Goal: Task Accomplishment & Management: Manage account settings

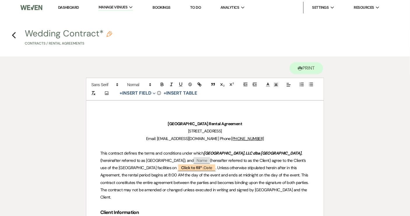
click at [16, 35] on h4 "Previous Wedding Contract* Pencil Contracts / Rental Agreements" at bounding box center [205, 38] width 410 height 19
click at [13, 36] on use "button" at bounding box center [14, 35] width 4 height 6
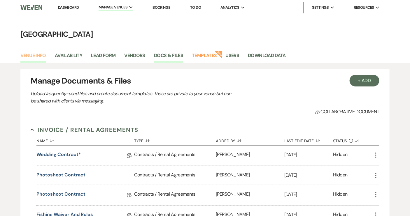
click at [30, 56] on link "Venue Info" at bounding box center [33, 57] width 26 height 11
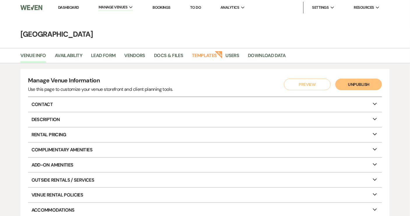
click at [68, 8] on link "Dashboard" at bounding box center [68, 7] width 21 height 5
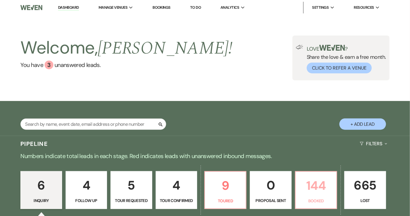
click at [311, 190] on p "144" at bounding box center [316, 186] width 34 height 20
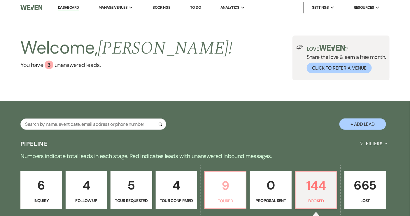
click at [240, 186] on p "9" at bounding box center [225, 186] width 34 height 20
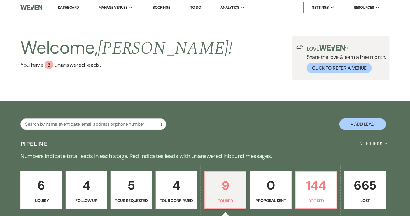
select select "5"
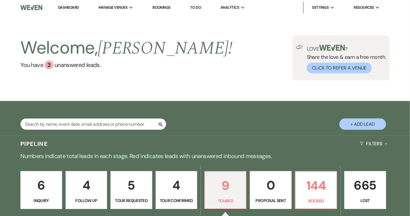
select select "5"
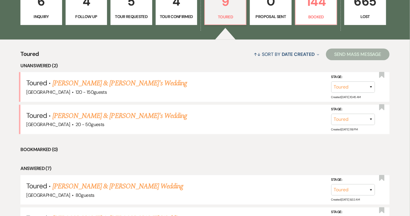
scroll to position [185, 0]
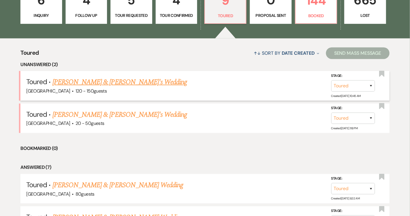
click at [105, 81] on link "[PERSON_NAME] & [PERSON_NAME]'s Wedding" at bounding box center [119, 82] width 135 height 10
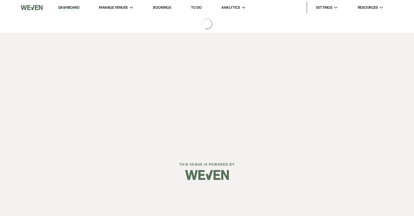
select select "5"
select select "6"
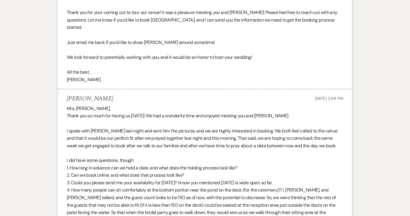
scroll to position [187, 0]
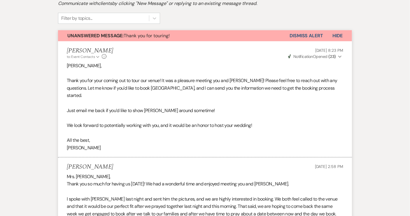
click at [314, 36] on button "Dismiss Alert" at bounding box center [307, 35] width 34 height 11
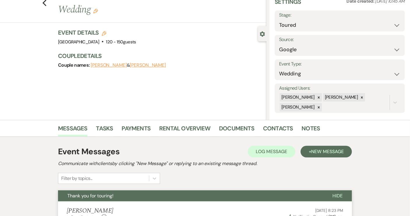
scroll to position [0, 0]
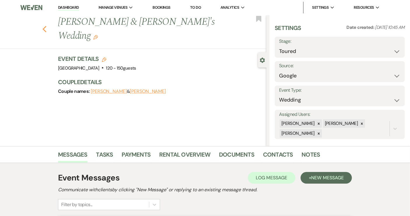
click at [47, 26] on icon "Previous" at bounding box center [44, 29] width 4 height 7
select select "5"
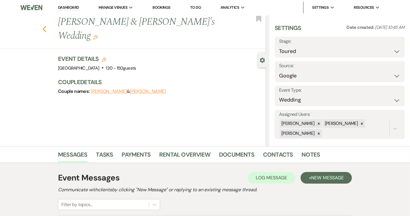
select select "5"
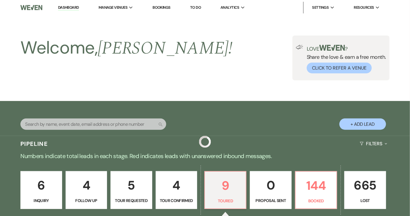
scroll to position [185, 0]
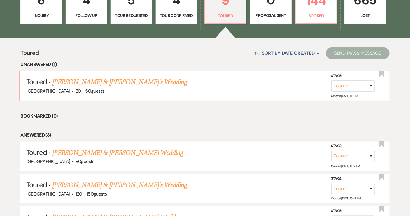
click at [102, 81] on link "[PERSON_NAME] & [PERSON_NAME]'s Wedding" at bounding box center [119, 82] width 135 height 10
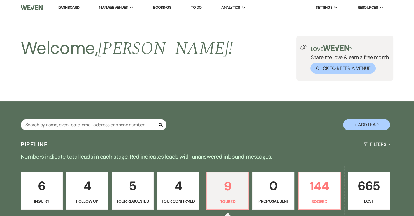
select select "5"
select select "14"
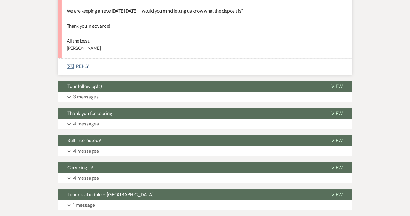
scroll to position [609, 0]
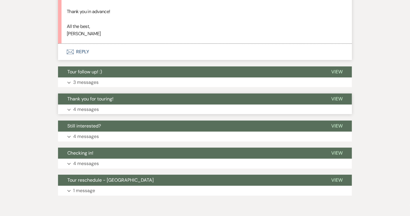
click at [106, 102] on span "Thank you for touring!" at bounding box center [90, 99] width 46 height 6
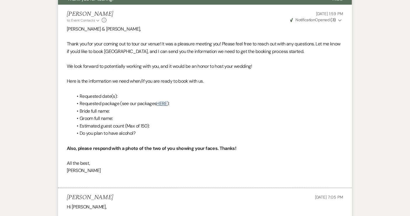
scroll to position [702, 0]
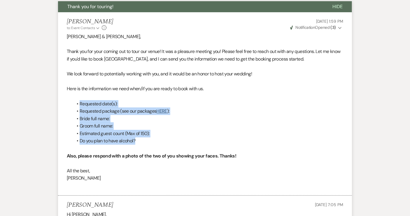
drag, startPoint x: 76, startPoint y: 110, endPoint x: 146, endPoint y: 147, distance: 79.1
click at [146, 145] on ul "Requested date(s): Requested package (see our packages HERE ): Bride full name:…" at bounding box center [208, 122] width 271 height 45
copy ul "Requested date(s): Requested package (see our packages HERE ): Bride full name:…"
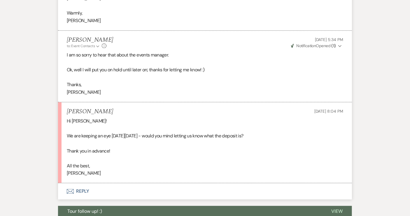
scroll to position [463, 0]
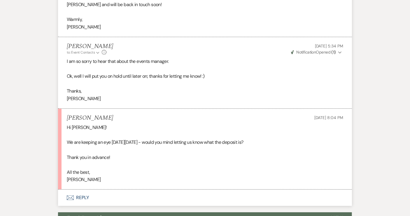
click at [85, 202] on button "Envelope Reply" at bounding box center [205, 198] width 294 height 16
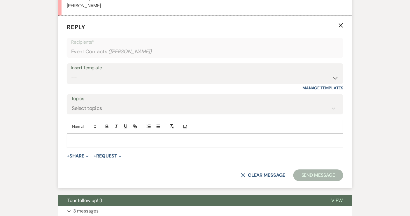
scroll to position [638, 0]
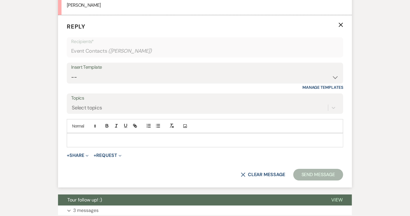
click at [95, 142] on div at bounding box center [205, 140] width 276 height 13
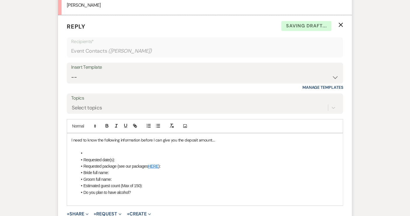
click at [90, 157] on li at bounding box center [207, 153] width 261 height 6
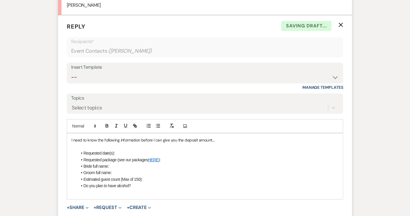
click at [139, 189] on li "Do you plan to have alcohol?" at bounding box center [207, 186] width 261 height 6
click at [71, 199] on div "I need to know the following information before I can give you the deposit amou…" at bounding box center [205, 173] width 276 height 79
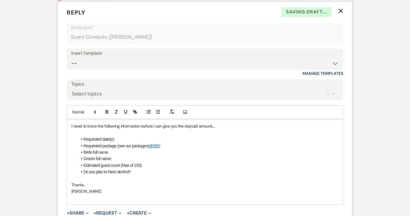
scroll to position [664, 0]
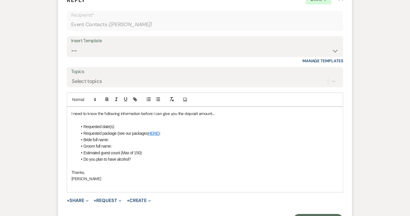
click at [220, 117] on p "I need to know the following information before I can give you the deposit amou…" at bounding box center [204, 114] width 267 height 6
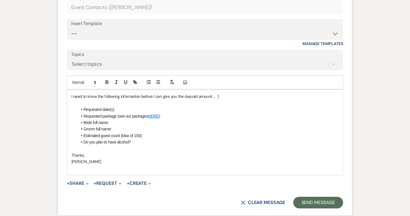
scroll to position [691, 0]
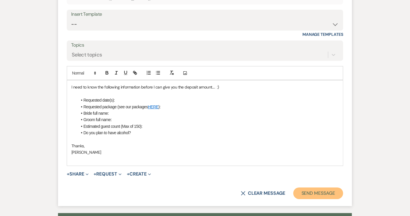
click at [313, 199] on button "Send Message" at bounding box center [318, 194] width 50 height 12
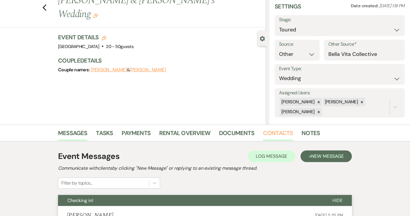
scroll to position [0, 0]
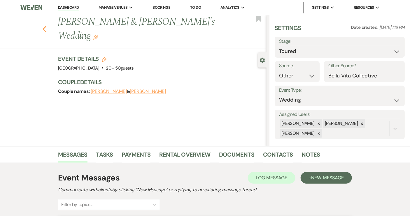
click at [47, 26] on icon "Previous" at bounding box center [44, 29] width 4 height 7
select select "5"
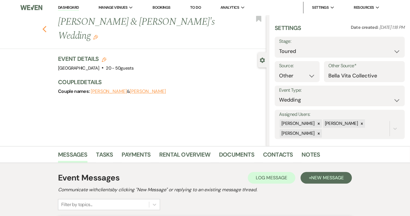
select select "5"
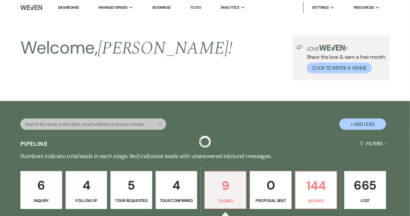
scroll to position [185, 0]
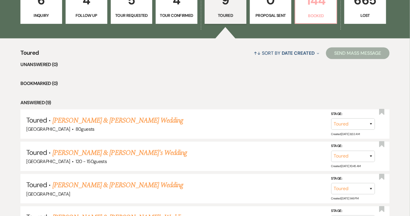
click at [313, 13] on p "Booked" at bounding box center [316, 16] width 34 height 6
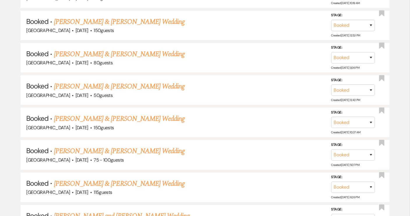
scroll to position [848, 0]
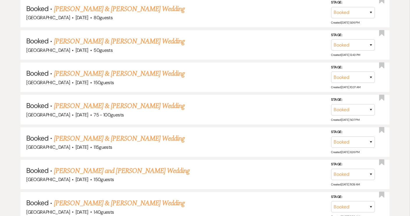
drag, startPoint x: 119, startPoint y: 130, endPoint x: 136, endPoint y: 130, distance: 17.2
click at [119, 134] on link "[PERSON_NAME] & [PERSON_NAME] Wedding" at bounding box center [119, 139] width 131 height 10
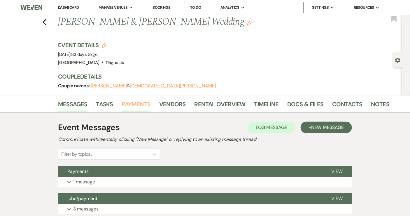
click at [138, 102] on link "Payments" at bounding box center [136, 106] width 29 height 13
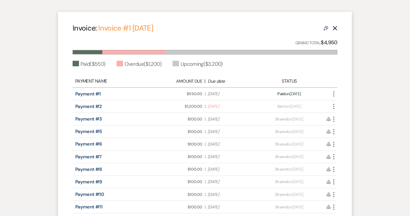
scroll to position [159, 0]
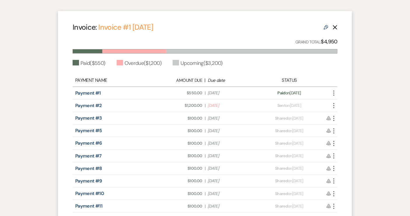
click at [325, 28] on icon "Edit" at bounding box center [326, 27] width 5 height 5
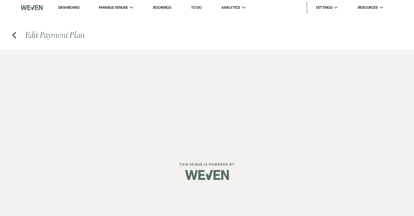
select select "25792"
select select "1"
select select "true"
select select "2"
select select "flat"
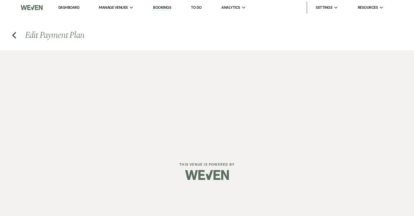
select select "2"
select select "flat"
select select "true"
select select "client"
select select "weeks"
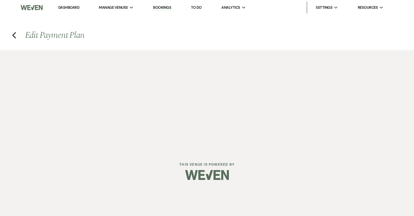
select select "2"
select select "flat"
select select "true"
select select "client"
select select "weeks"
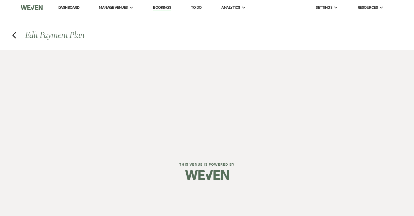
select select "2"
select select "flat"
select select "true"
select select "client"
select select "weeks"
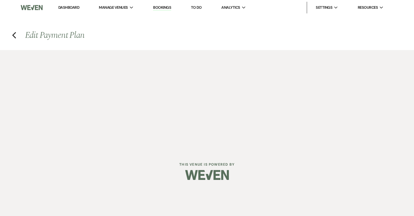
select select "2"
select select "flat"
select select "true"
select select "client"
select select "weeks"
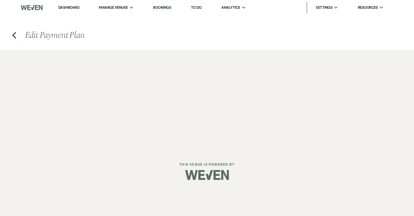
select select "2"
select select "flat"
select select "true"
select select "client"
select select "weeks"
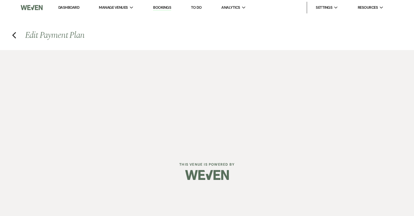
select select "2"
select select "flat"
select select "true"
select select "client"
select select "weeks"
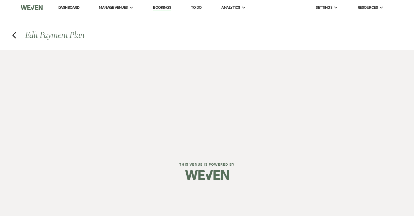
select select "2"
select select "flat"
select select "true"
select select "client"
select select "weeks"
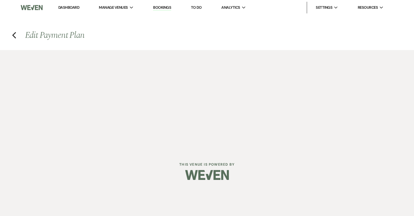
select select "2"
select select "flat"
select select "true"
select select "client"
select select "weeks"
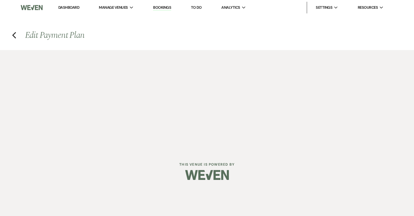
select select "2"
select select "flat"
select select "true"
select select "client"
select select "weeks"
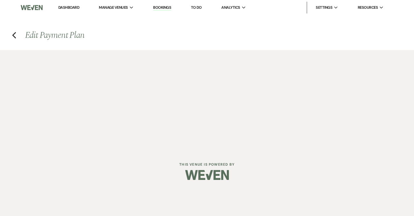
select select "2"
select select "flat"
select select "true"
select select "client"
select select "weeks"
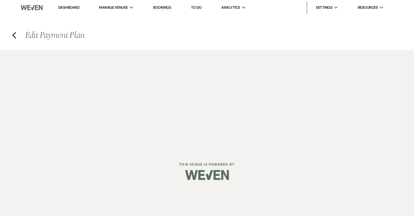
select select "2"
select select "flat"
select select "true"
select select "client"
select select "weeks"
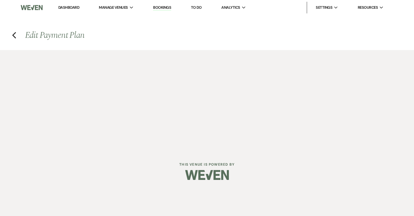
select select "2"
select select "flat"
select select "true"
select select "client"
select select "weeks"
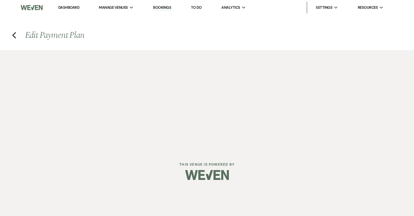
select select "2"
select select "flat"
select select "true"
select select "client"
select select "weeks"
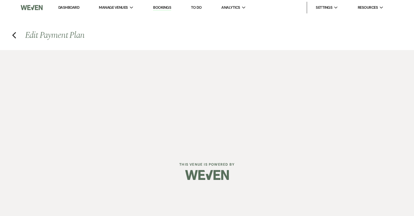
select select "2"
select select "flat"
select select "true"
select select "client"
select select "weeks"
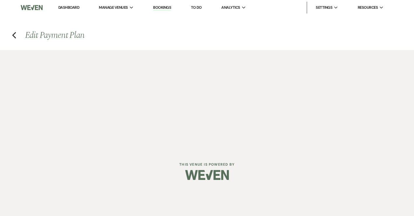
select select "2"
select select "flat"
select select "true"
select select "client"
select select "weeks"
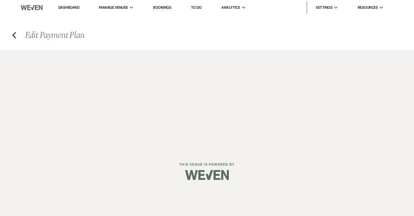
select select "2"
select select "flat"
select select "true"
select select "client"
select select "weeks"
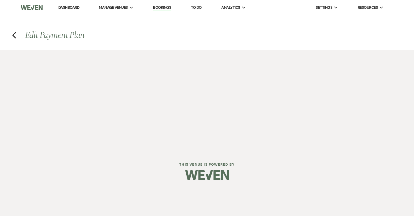
select select "2"
select select "flat"
select select "true"
select select "client"
select select "weeks"
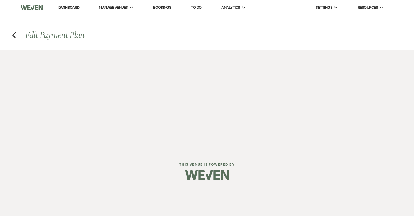
select select "2"
select select "flat"
select select "true"
select select "client"
select select "weeks"
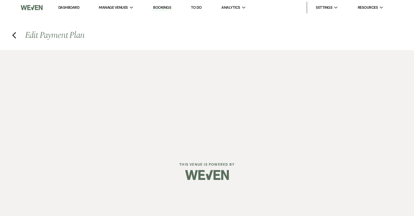
select select "2"
select select "flat"
select select "true"
select select "client"
select select "weeks"
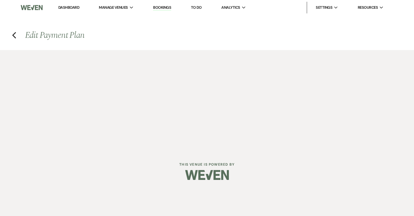
select select "2"
select select "flat"
select select "true"
select select "client"
select select "weeks"
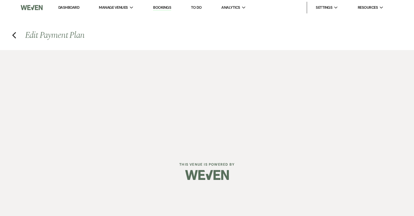
select select "2"
select select "flat"
select select "true"
select select "client"
select select "weeks"
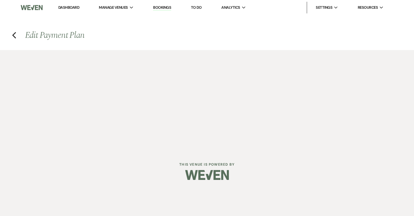
select select "2"
select select "flat"
select select "true"
select select "client"
select select "weeks"
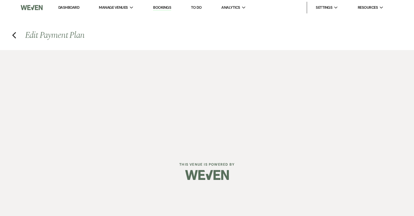
select select "2"
select select "flat"
select select "true"
select select "client"
select select "weeks"
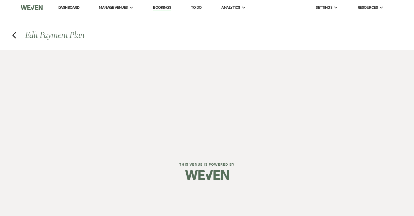
select select "2"
select select "flat"
select select "true"
select select "client"
select select "weeks"
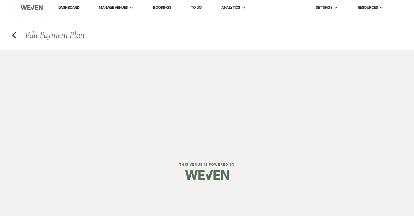
select select "2"
select select "flat"
select select "true"
select select "client"
select select "weeks"
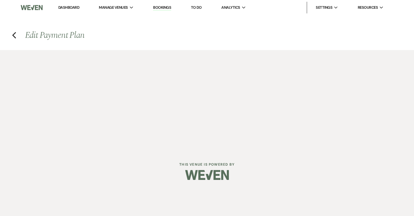
select select "2"
select select "flat"
select select "true"
select select "client"
select select "weeks"
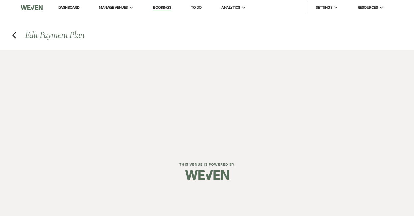
select select "2"
select select "flat"
select select "true"
select select "client"
select select "weeks"
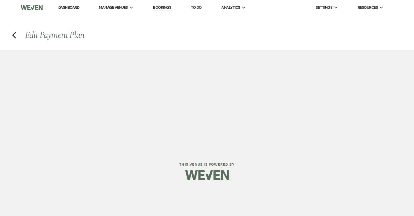
select select "2"
select select "flat"
select select "true"
select select "client"
select select "weeks"
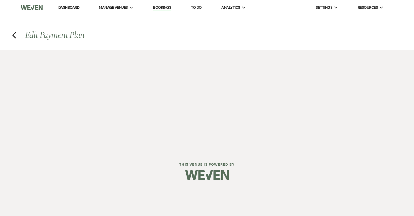
select select "2"
select select "flat"
select select "true"
select select "client"
select select "weeks"
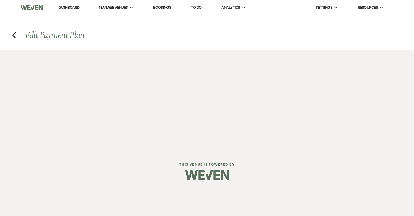
select select "2"
select select "flat"
select select "true"
select select "client"
select select "weeks"
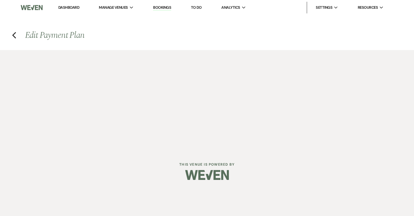
select select "2"
select select "flat"
select select "true"
select select "client"
select select "weeks"
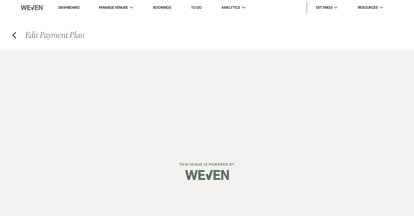
select select "2"
select select "flat"
select select "true"
select select "client"
select select "weeks"
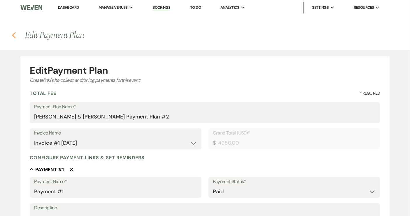
click at [13, 34] on use "button" at bounding box center [14, 35] width 4 height 6
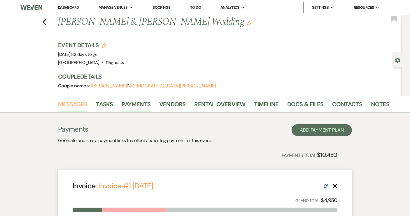
click at [65, 108] on link "Messages" at bounding box center [72, 106] width 29 height 13
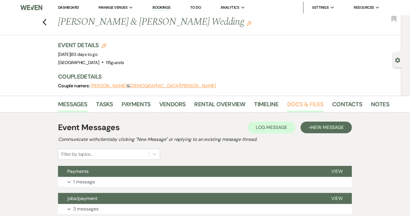
click at [299, 105] on link "Docs & Files" at bounding box center [305, 106] width 36 height 13
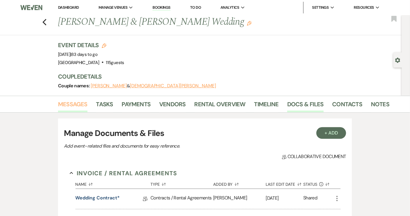
click at [65, 106] on link "Messages" at bounding box center [72, 106] width 29 height 13
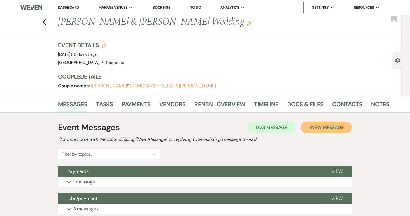
click at [333, 132] on button "+ New Message" at bounding box center [326, 128] width 51 height 12
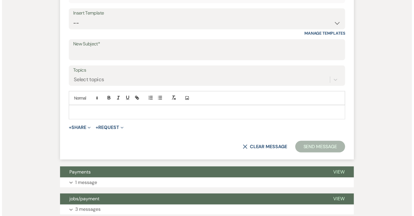
scroll to position [159, 0]
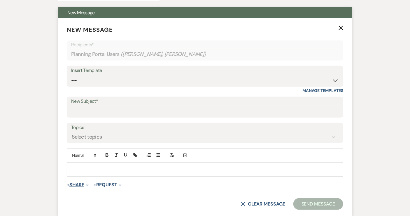
click at [76, 185] on button "+ Share Expand" at bounding box center [78, 185] width 22 height 5
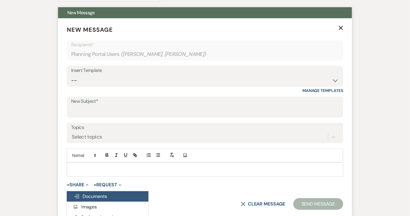
click at [92, 197] on span "Doc Upload Documents" at bounding box center [90, 197] width 33 height 6
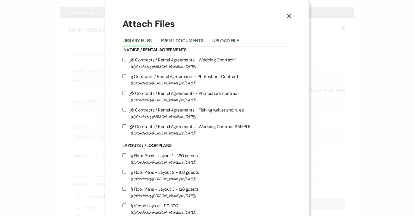
click at [122, 59] on input "Pencil Contracts / Rental Agreements - Wedding Contract* (Uploaded by [PERSON_N…" at bounding box center [124, 60] width 4 height 4
checkbox input "true"
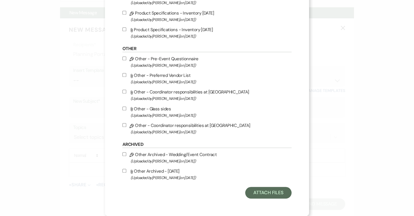
scroll to position [472, 0]
click at [275, 199] on button "Attach Files" at bounding box center [268, 193] width 46 height 12
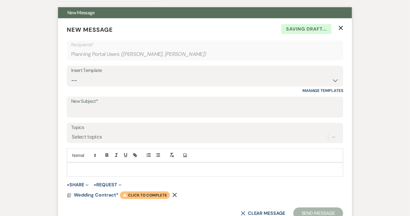
click at [139, 197] on span "Warning Click to complete" at bounding box center [145, 196] width 50 height 8
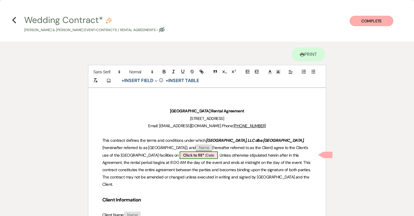
click at [198, 156] on span "Click to fill* : Date" at bounding box center [199, 156] width 38 height 8
select select "owner"
select select "Date"
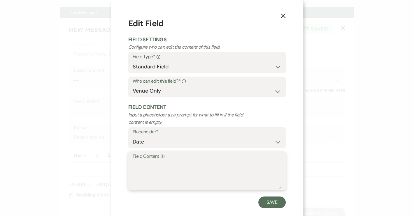
click at [143, 165] on textarea "Field Content Info" at bounding box center [207, 175] width 149 height 29
click at [280, 204] on button "Save" at bounding box center [271, 203] width 27 height 12
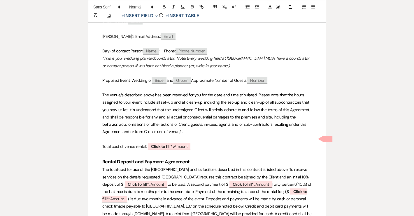
scroll to position [265, 0]
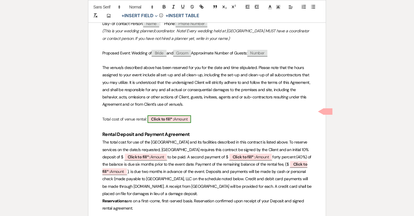
click at [179, 115] on span "Click to fill* : Amount" at bounding box center [169, 119] width 43 height 8
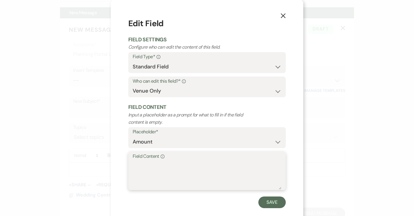
click at [143, 168] on textarea "Field Content Info" at bounding box center [207, 175] width 149 height 29
paste textarea "$4,950"
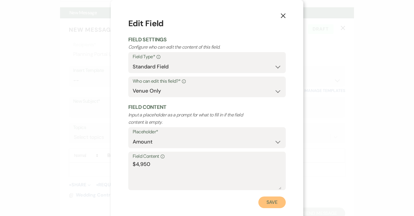
click at [269, 205] on button "Save" at bounding box center [271, 203] width 27 height 12
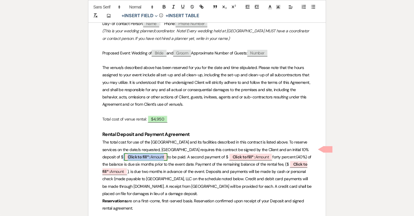
click at [164, 153] on span "Click to fill* : Amount" at bounding box center [145, 157] width 43 height 8
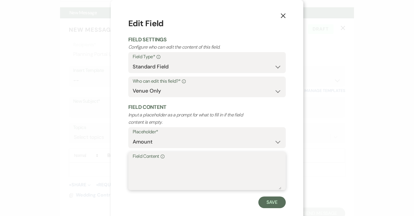
click at [143, 169] on textarea "Field Content Info" at bounding box center [207, 175] width 149 height 29
paste textarea "550.00"
click at [267, 201] on button "Save" at bounding box center [271, 203] width 27 height 12
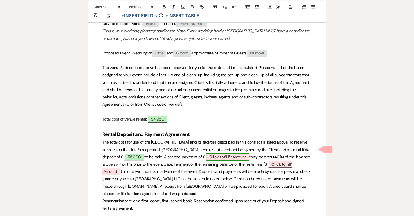
click at [223, 155] on b "Click to fill* :" at bounding box center [220, 157] width 23 height 5
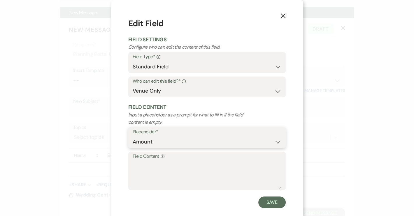
click at [151, 142] on select "Custom Placeholder Date Time Name Location Venue Name Type Number Budget Addres…" at bounding box center [207, 141] width 149 height 11
click at [148, 162] on textarea "Field Content Info" at bounding box center [207, 175] width 149 height 29
paste textarea "1,200.00"
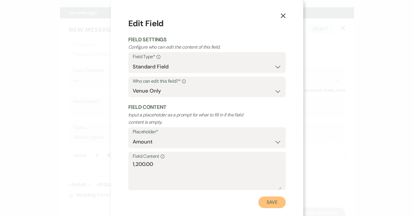
click at [271, 204] on button "Save" at bounding box center [271, 203] width 27 height 12
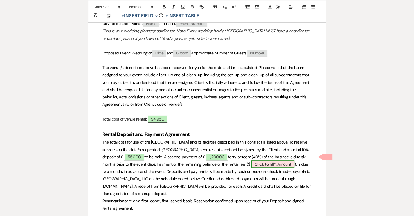
click at [286, 161] on span "Click to fill* : Amount" at bounding box center [272, 165] width 43 height 8
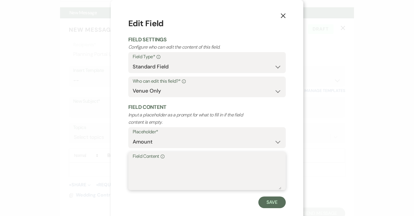
click at [139, 162] on textarea "Field Content Info" at bounding box center [207, 175] width 149 height 29
click at [268, 206] on button "Save" at bounding box center [271, 203] width 27 height 12
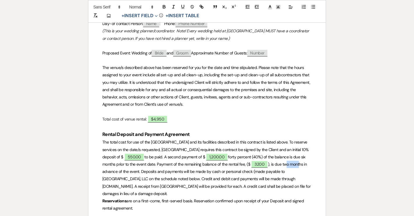
drag, startPoint x: 283, startPoint y: 158, endPoint x: 298, endPoint y: 157, distance: 14.3
click at [298, 162] on span "), is due two months in advance of the event. Deposits and payments will be mad…" at bounding box center [206, 179] width 209 height 35
click at [283, 162] on span "), is due two months in advance of the event. Deposits and payments will be mad…" at bounding box center [206, 179] width 209 height 35
drag, startPoint x: 283, startPoint y: 157, endPoint x: 141, endPoint y: 167, distance: 142.3
click at [138, 164] on span "), is due two months in advance of the event. Deposits and payments will be mad…" at bounding box center [206, 179] width 209 height 35
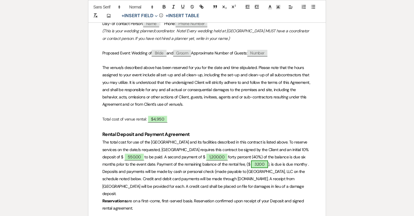
click at [256, 161] on span "3200" at bounding box center [259, 165] width 17 height 8
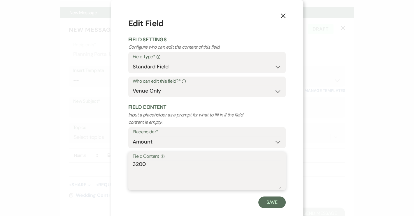
click at [134, 166] on textarea "3200" at bounding box center [207, 175] width 149 height 29
click at [262, 203] on button "Save" at bounding box center [271, 203] width 27 height 12
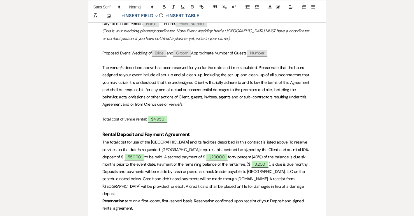
drag, startPoint x: 308, startPoint y: 158, endPoint x: 314, endPoint y: 158, distance: 5.8
click at [308, 162] on span "), is due is due monthy . Deposits and payments will be made by cash or persona…" at bounding box center [206, 179] width 208 height 35
click at [294, 162] on span "), is due is due monthy until it is fully paid off. Deposits and payments will …" at bounding box center [206, 179] width 209 height 35
click at [302, 162] on span "), is due in monthy until it is fully paid off. Deposits and payments will be m…" at bounding box center [207, 179] width 210 height 35
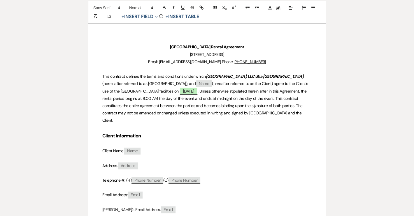
scroll to position [0, 0]
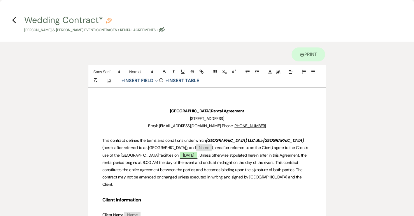
click at [15, 20] on icon "Previous" at bounding box center [14, 20] width 4 height 7
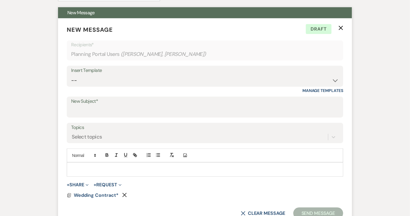
click at [86, 168] on p at bounding box center [204, 169] width 267 height 6
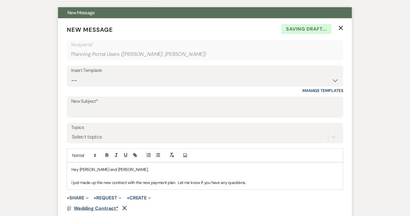
click at [87, 208] on span "Wedding Contract*" at bounding box center [96, 209] width 45 height 6
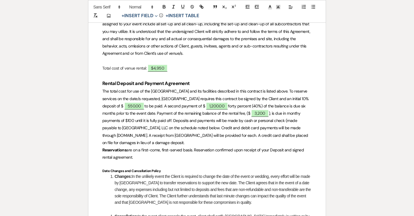
scroll to position [318, 0]
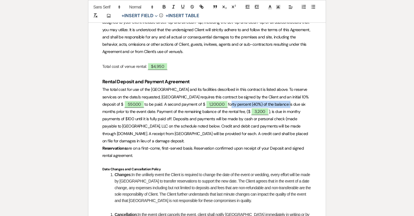
drag, startPoint x: 231, startPoint y: 96, endPoint x: 290, endPoint y: 98, distance: 58.9
click at [290, 102] on span "forty percent (40%) of the balance is due six months prior to the event date. P…" at bounding box center [204, 108] width 204 height 13
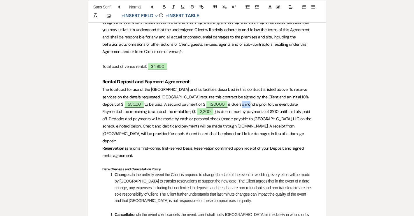
drag, startPoint x: 242, startPoint y: 96, endPoint x: 247, endPoint y: 97, distance: 4.9
click at [247, 102] on span "is due six months prior to the event date. Payment of the remaining balance of …" at bounding box center [200, 108] width 197 height 13
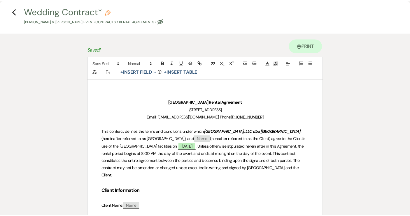
scroll to position [0, 0]
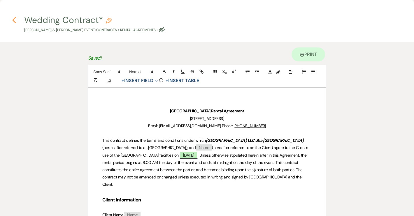
click at [13, 21] on icon "Previous" at bounding box center [14, 20] width 4 height 7
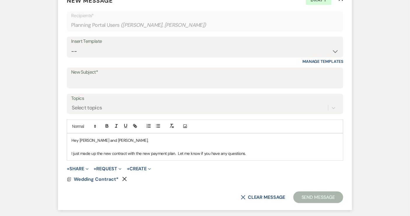
scroll to position [239, 0]
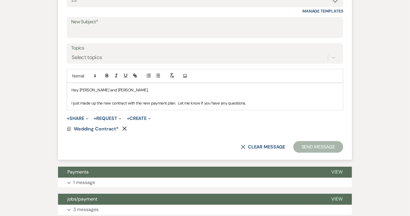
click at [248, 103] on p "I just made up the new contract with the new payment plan. Let me know if you h…" at bounding box center [204, 103] width 267 height 6
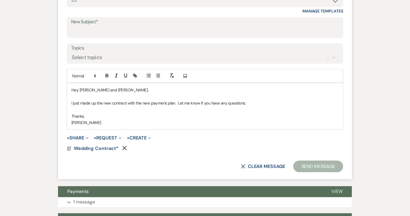
click at [71, 102] on div "Hey [PERSON_NAME] and [PERSON_NAME], I just made up the new contract with the n…" at bounding box center [205, 106] width 276 height 46
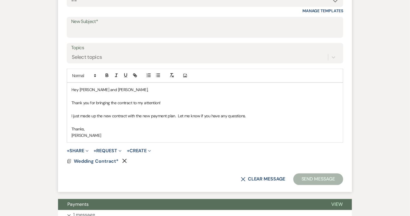
scroll to position [212, 0]
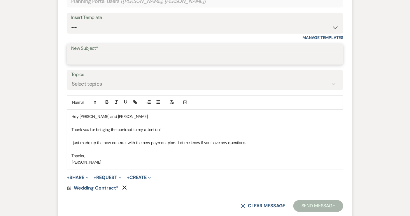
click at [84, 53] on input "New Subject*" at bounding box center [205, 58] width 268 height 11
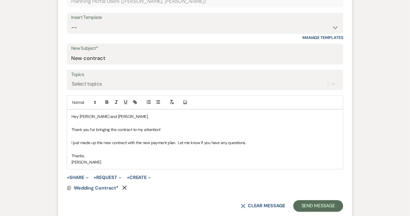
click at [231, 173] on form "New Message X Saving draft... Recipients* Planning Portal Users ( [PERSON_NAME]…" at bounding box center [205, 92] width 294 height 254
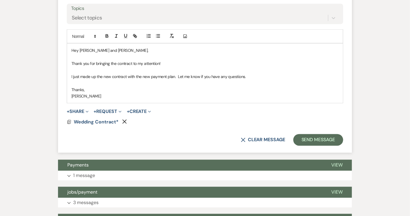
scroll to position [265, 0]
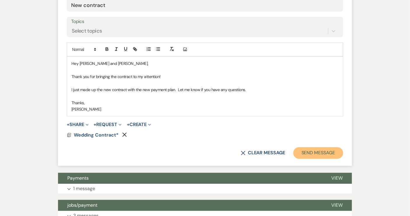
click at [312, 153] on button "Send Message" at bounding box center [318, 154] width 50 height 12
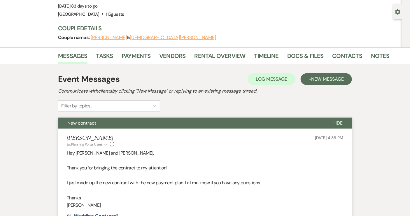
scroll to position [0, 0]
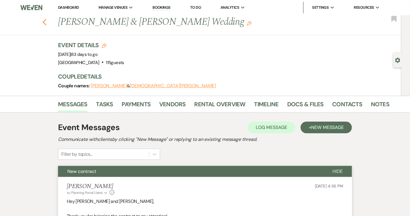
click at [46, 22] on icon "Previous" at bounding box center [44, 22] width 4 height 7
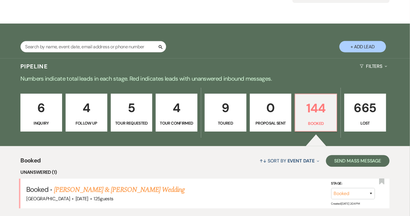
scroll to position [53, 0]
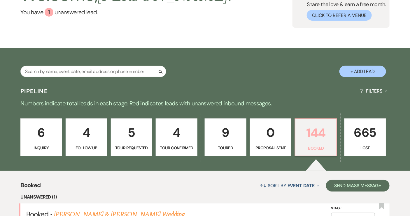
click at [310, 136] on p "144" at bounding box center [316, 133] width 34 height 20
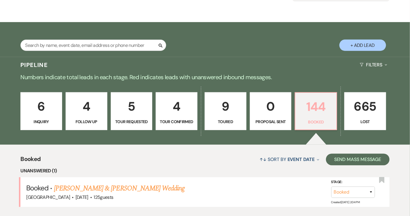
scroll to position [159, 0]
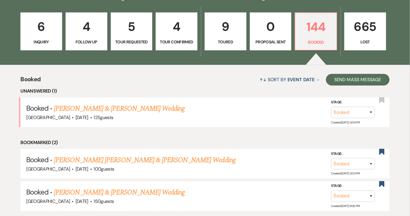
click at [31, 37] on link "6 Inquiry" at bounding box center [41, 32] width 42 height 38
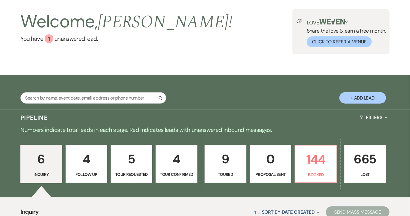
click at [360, 97] on button "+ Add Lead" at bounding box center [362, 97] width 47 height 11
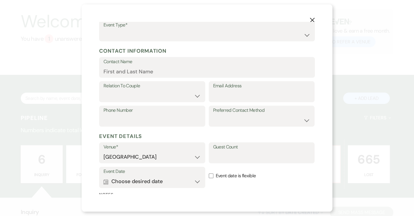
scroll to position [113, 0]
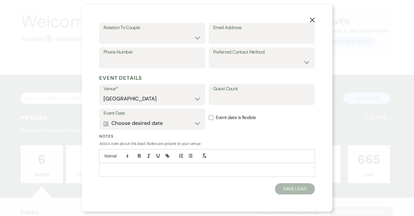
click at [118, 167] on p at bounding box center [207, 170] width 206 height 6
drag, startPoint x: 190, startPoint y: 182, endPoint x: 226, endPoint y: 181, distance: 36.2
click at [226, 181] on p "[PERSON_NAME]" at bounding box center [207, 183] width 206 height 6
copy span "[PERSON_NAME]"
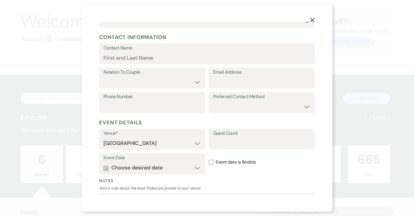
scroll to position [0, 0]
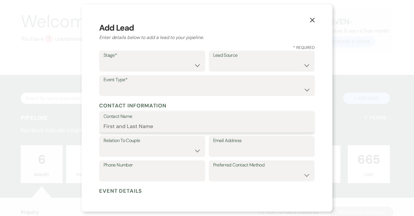
click at [139, 131] on input "Contact Name" at bounding box center [207, 126] width 207 height 11
paste input "[PERSON_NAME]"
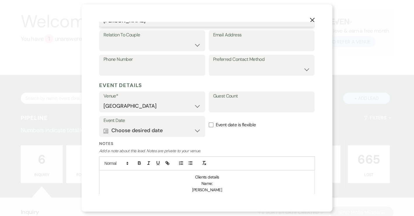
scroll to position [185, 0]
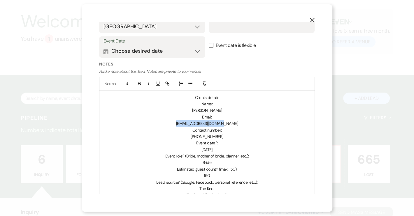
drag, startPoint x: 183, startPoint y: 123, endPoint x: 228, endPoint y: 125, distance: 45.5
click at [228, 125] on p "[EMAIL_ADDRESS][DOMAIN_NAME]" at bounding box center [207, 123] width 206 height 6
copy span "[EMAIL_ADDRESS][DOMAIN_NAME]"
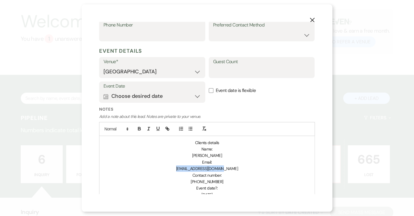
scroll to position [79, 0]
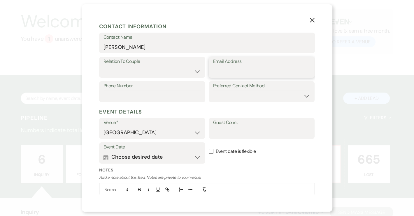
click at [214, 69] on input "Email Address" at bounding box center [261, 71] width 97 height 11
paste input "[EMAIL_ADDRESS][DOMAIN_NAME]"
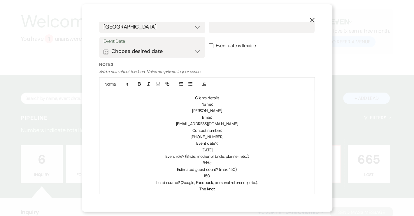
scroll to position [185, 0]
drag, startPoint x: 177, startPoint y: 173, endPoint x: 234, endPoint y: 162, distance: 57.5
click at [234, 167] on div "Clients details Name: [PERSON_NAME] Email: [EMAIL_ADDRESS][DOMAIN_NAME] Contact…" at bounding box center [206, 176] width 215 height 170
drag, startPoint x: 196, startPoint y: 136, endPoint x: 218, endPoint y: 137, distance: 22.2
click at [218, 137] on p "[PHONE_NUMBER]" at bounding box center [207, 137] width 206 height 6
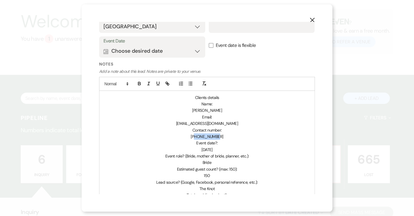
copy span "8433127040"
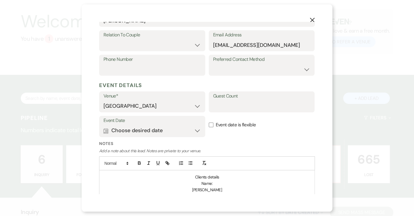
scroll to position [79, 0]
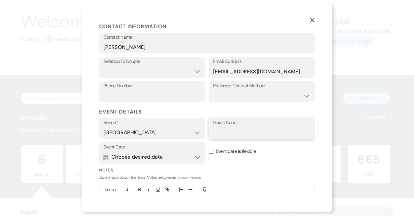
click at [218, 132] on input "Guest Count" at bounding box center [261, 132] width 97 height 11
drag, startPoint x: 166, startPoint y: 83, endPoint x: 150, endPoint y: 89, distance: 16.6
click at [150, 89] on label "Phone Number" at bounding box center [152, 86] width 97 height 8
click at [150, 90] on input "Phone Number" at bounding box center [152, 95] width 97 height 11
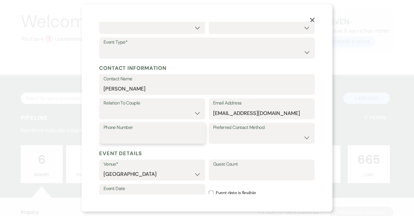
scroll to position [26, 0]
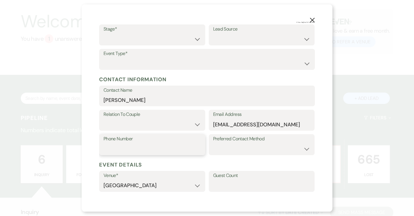
paste input "8433127040"
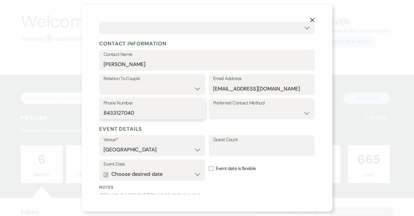
scroll to position [53, 0]
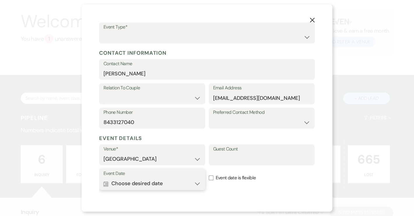
click at [150, 185] on button "Calendar Choose desired date Expand" at bounding box center [152, 184] width 97 height 12
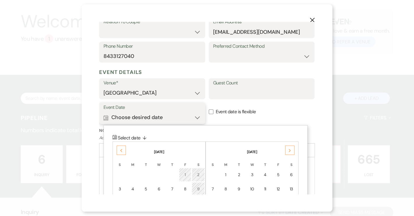
scroll to position [164, 0]
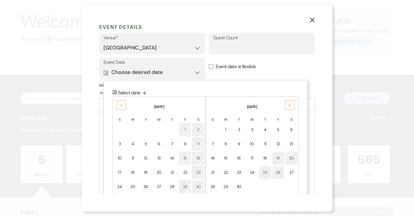
click at [288, 106] on icon "Next" at bounding box center [289, 105] width 3 height 3
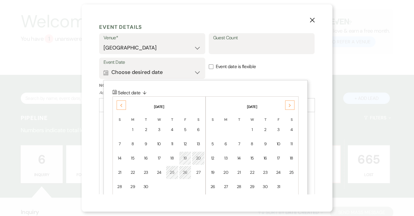
click at [288, 106] on icon "Next" at bounding box center [289, 105] width 3 height 3
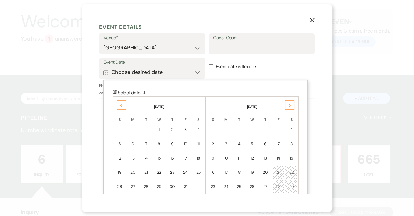
click at [288, 106] on icon "Next" at bounding box center [289, 105] width 3 height 3
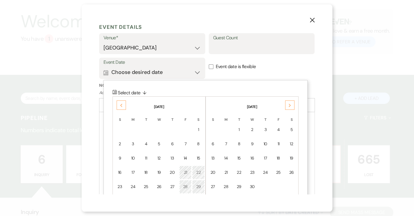
click at [288, 106] on icon "Next" at bounding box center [289, 105] width 3 height 3
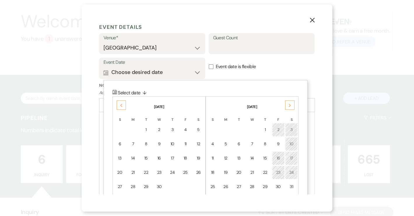
click at [288, 106] on icon "Next" at bounding box center [289, 105] width 3 height 3
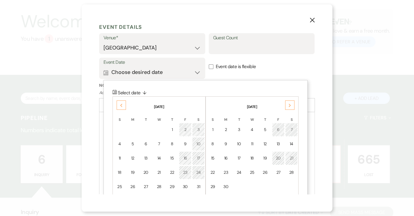
click at [288, 106] on icon "Next" at bounding box center [289, 105] width 3 height 3
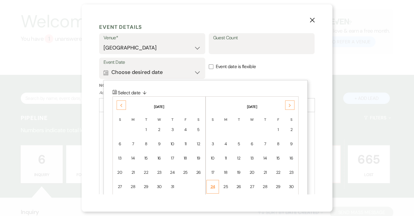
click at [211, 186] on div "24" at bounding box center [212, 187] width 5 height 6
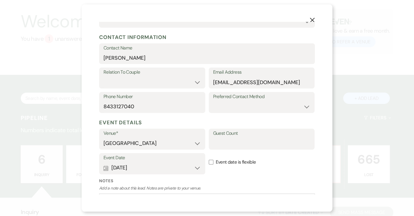
scroll to position [111, 0]
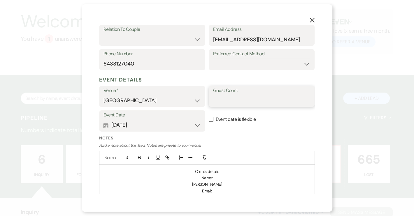
click at [215, 99] on input "Guest Count" at bounding box center [261, 100] width 97 height 11
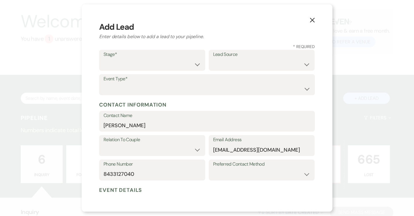
scroll to position [0, 0]
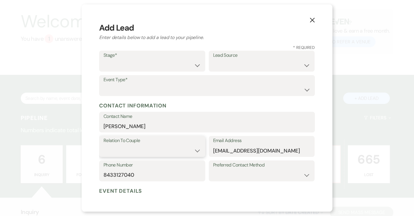
drag, startPoint x: 195, startPoint y: 150, endPoint x: 191, endPoint y: 150, distance: 4.4
click at [195, 150] on select "Couple Planner Parent of Couple Family Member Friend Other" at bounding box center [152, 150] width 97 height 11
click at [104, 145] on select "Couple Planner Parent of Couple Family Member Friend Other" at bounding box center [152, 150] width 97 height 11
click at [193, 66] on select "Inquiry Follow Up Tour Requested Tour Confirmed Toured Proposal Sent Booked Lost" at bounding box center [152, 65] width 97 height 11
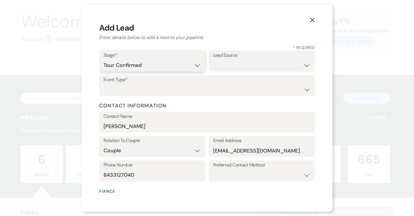
click at [104, 60] on select "Inquiry Follow Up Tour Requested Tour Confirmed Toured Proposal Sent Booked Lost" at bounding box center [152, 65] width 97 height 11
drag, startPoint x: 302, startPoint y: 65, endPoint x: 300, endPoint y: 67, distance: 3.1
click at [302, 66] on select "Weven Venue Website Instagram Facebook Pinterest Google The Knot Wedding Wire H…" at bounding box center [261, 65] width 97 height 11
click at [213, 60] on select "Weven Venue Website Instagram Facebook Pinterest Google The Knot Wedding Wire H…" at bounding box center [261, 65] width 97 height 11
click at [302, 90] on select "Wedding Anniversary Party Baby Shower Bachelorette / Bachelor Party Birthday Pa…" at bounding box center [207, 89] width 207 height 11
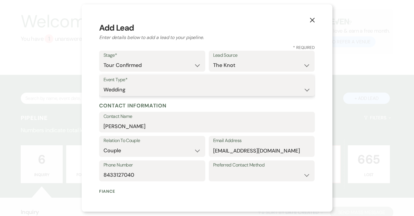
click at [104, 84] on select "Wedding Anniversary Party Baby Shower Bachelorette / Bachelor Party Birthday Pa…" at bounding box center [207, 89] width 207 height 11
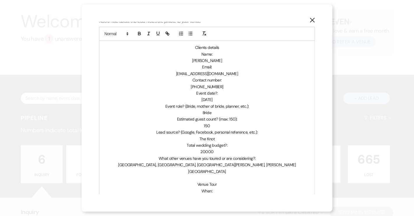
scroll to position [324, 0]
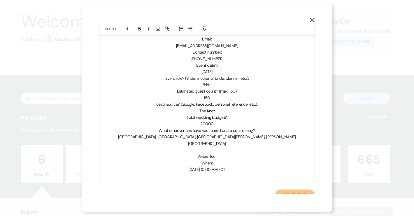
click at [285, 190] on button "Save Lead" at bounding box center [295, 196] width 40 height 12
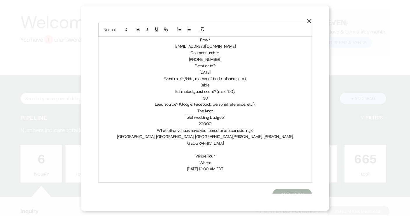
scroll to position [26, 0]
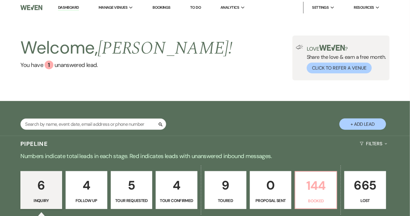
click at [311, 186] on p "144" at bounding box center [316, 186] width 34 height 20
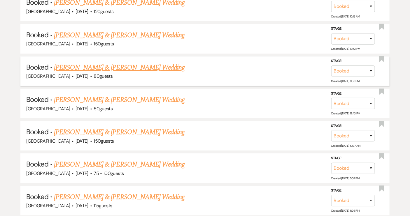
scroll to position [874, 0]
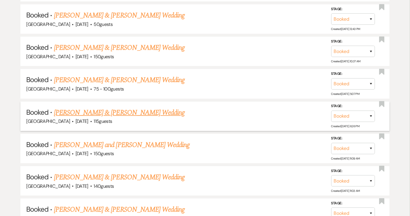
click at [110, 108] on link "[PERSON_NAME] & [PERSON_NAME] Wedding" at bounding box center [119, 113] width 131 height 10
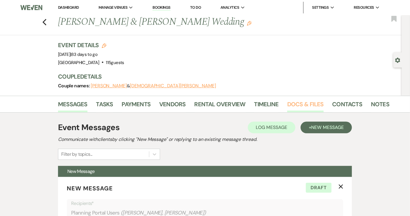
click at [300, 105] on link "Docs & Files" at bounding box center [305, 106] width 36 height 13
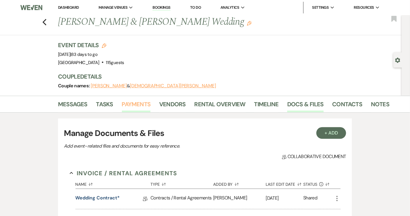
click at [130, 107] on link "Payments" at bounding box center [136, 106] width 29 height 13
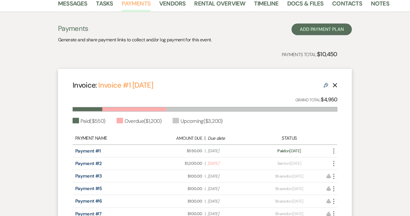
scroll to position [132, 0]
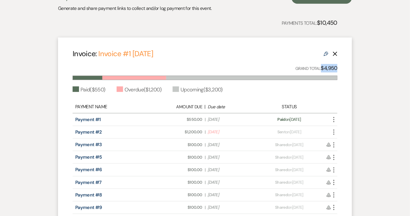
drag, startPoint x: 322, startPoint y: 66, endPoint x: 338, endPoint y: 69, distance: 16.7
copy strong "$4,950"
drag, startPoint x: 189, startPoint y: 118, endPoint x: 202, endPoint y: 120, distance: 13.3
click at [202, 120] on div "Amount Due: $550.00 | Due Date Oct 14, 2024" at bounding box center [205, 120] width 104 height 6
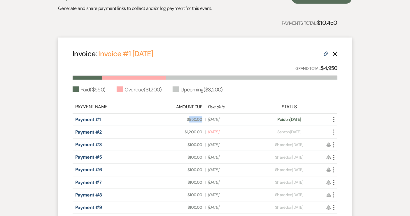
copy span "550.00"
drag, startPoint x: 187, startPoint y: 131, endPoint x: 201, endPoint y: 132, distance: 14.9
click at [201, 132] on span "Amount Due: $1,200.00" at bounding box center [179, 132] width 46 height 6
copy span "1,200.00"
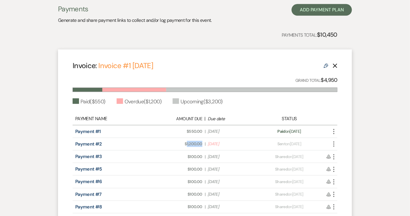
scroll to position [106, 0]
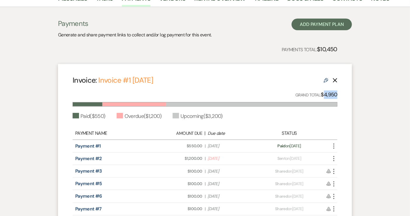
drag, startPoint x: 326, startPoint y: 94, endPoint x: 338, endPoint y: 94, distance: 12.0
copy strong "4,950"
